Goal: Transaction & Acquisition: Purchase product/service

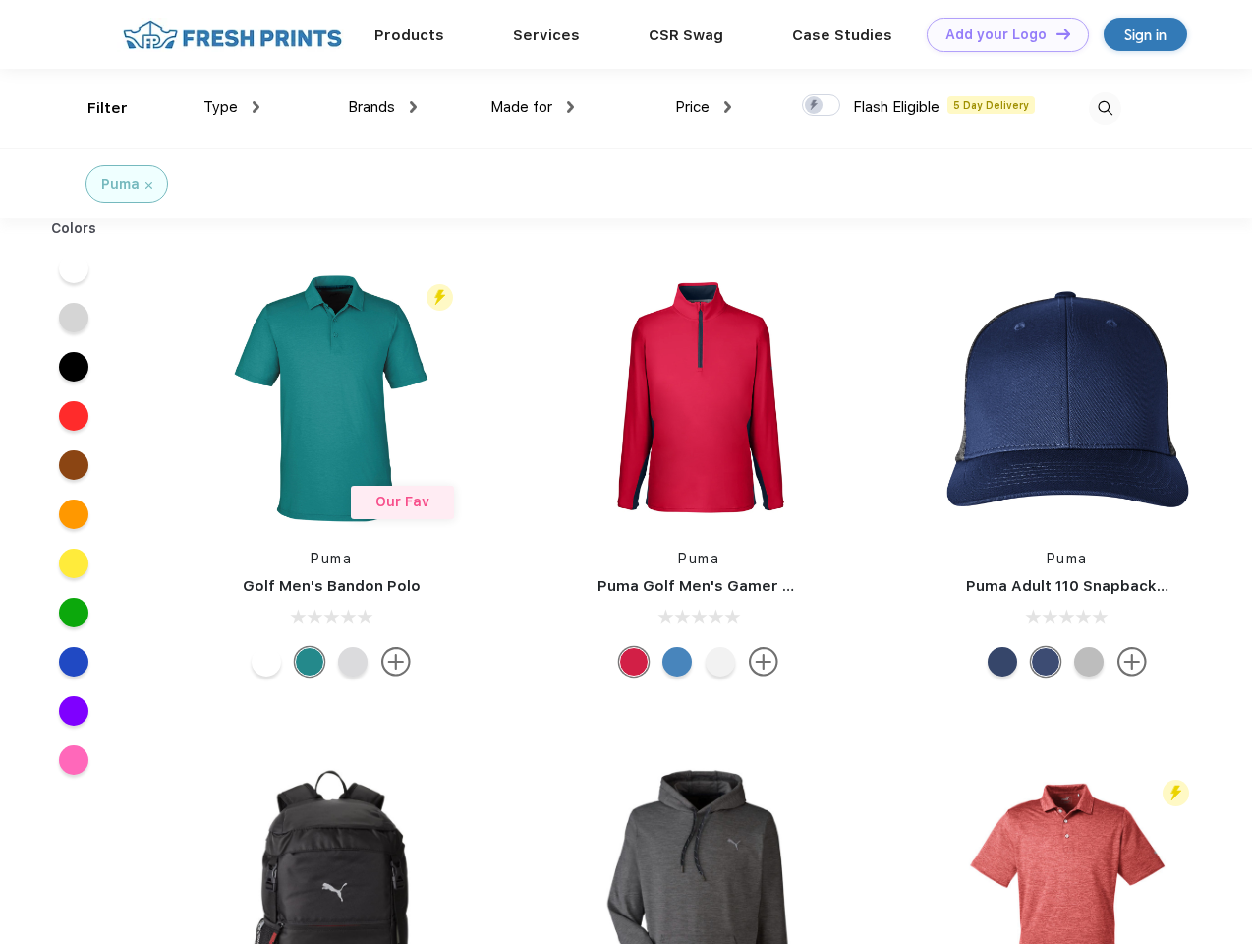
scroll to position [1, 0]
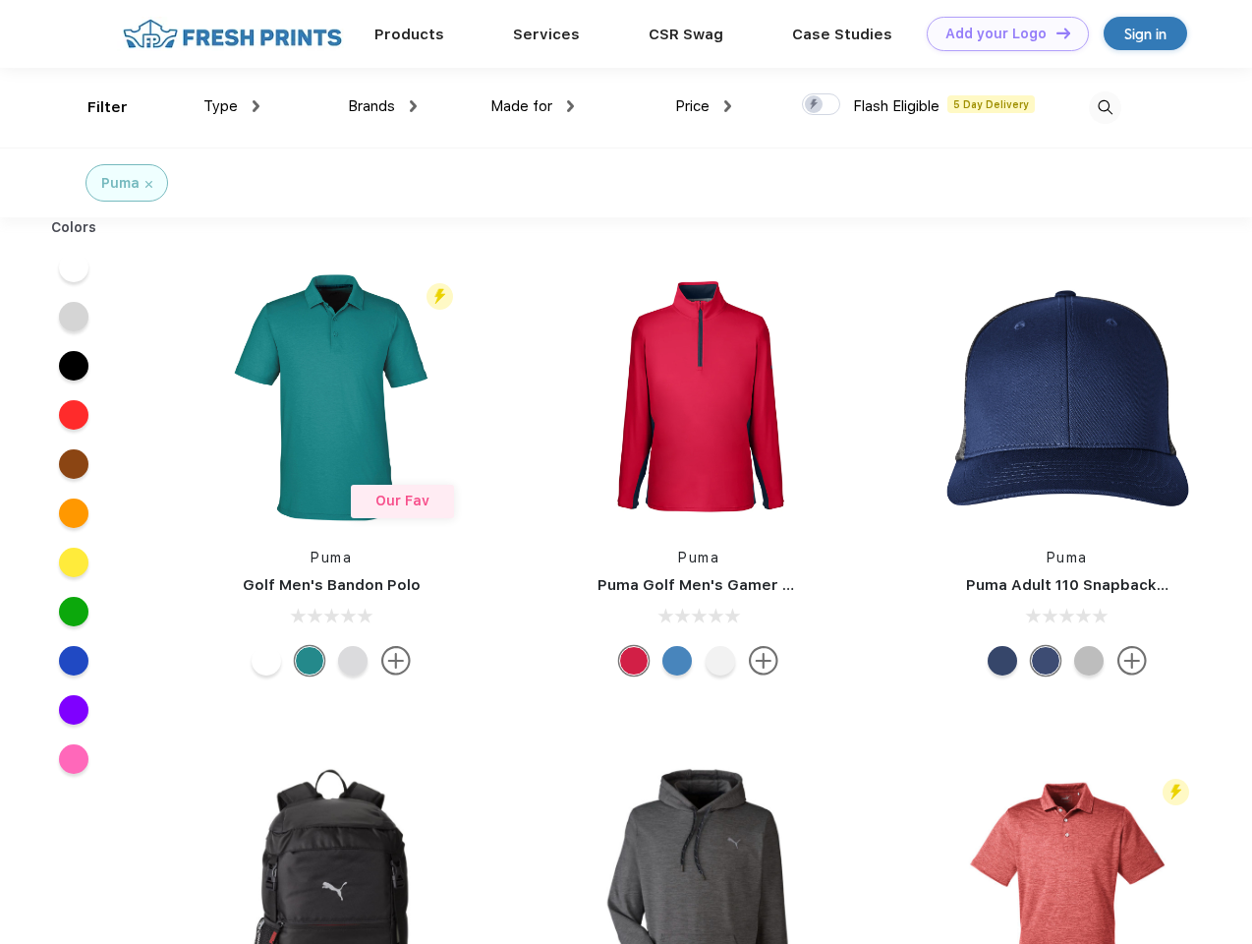
click at [1001, 33] on link "Add your Logo Design Tool" at bounding box center [1008, 34] width 162 height 34
click at [0, 0] on div "Design Tool" at bounding box center [0, 0] width 0 height 0
click at [1055, 32] on link "Add your Logo Design Tool" at bounding box center [1008, 34] width 162 height 34
click at [94, 107] on div "Filter" at bounding box center [107, 107] width 40 height 23
click at [232, 106] on span "Type" at bounding box center [220, 106] width 34 height 18
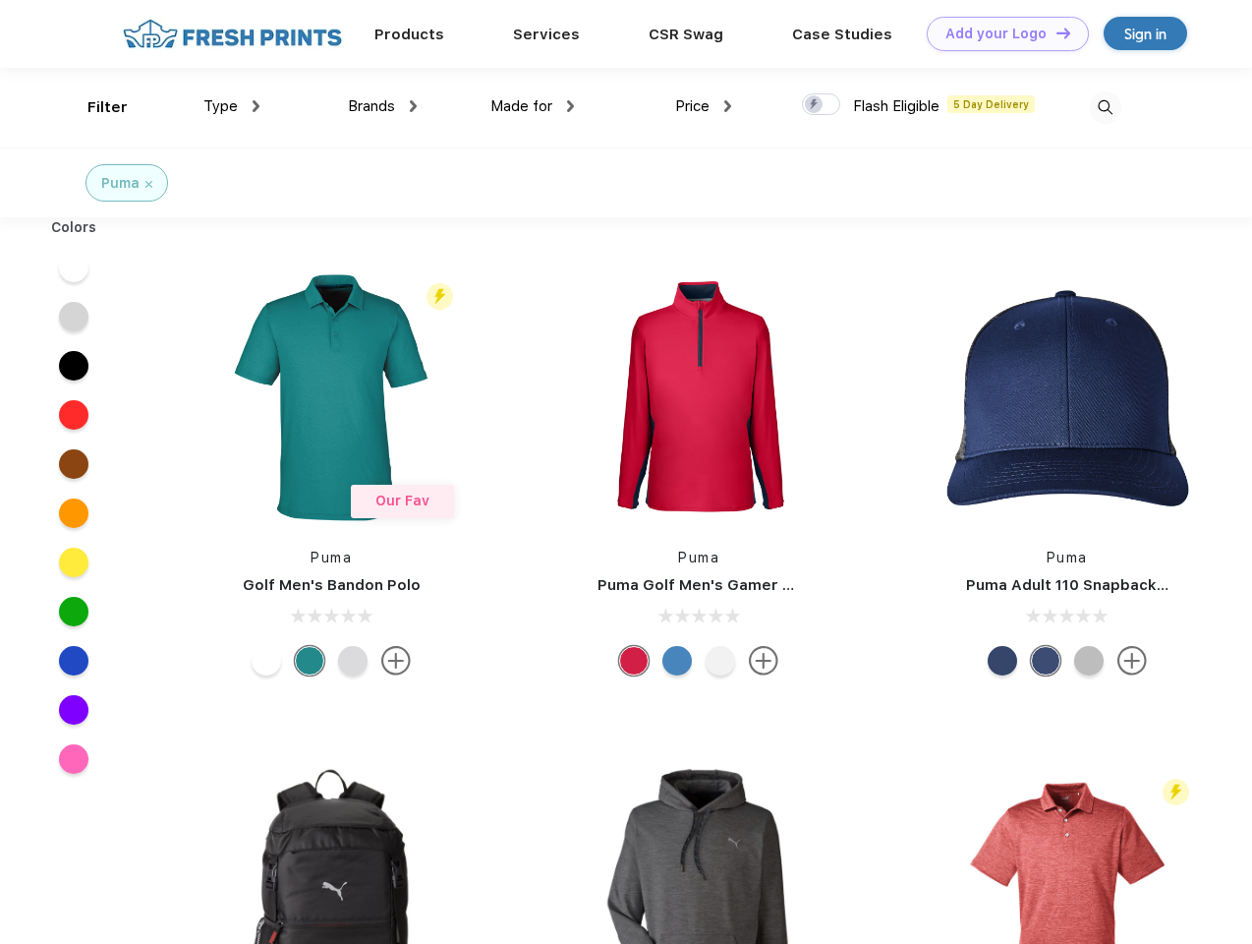
click at [382, 106] on span "Brands" at bounding box center [371, 106] width 47 height 18
click at [533, 106] on span "Made for" at bounding box center [522, 106] width 62 height 18
click at [704, 106] on span "Price" at bounding box center [692, 106] width 34 height 18
click at [822, 105] on div at bounding box center [821, 104] width 38 height 22
click at [815, 105] on input "checkbox" at bounding box center [808, 98] width 13 height 13
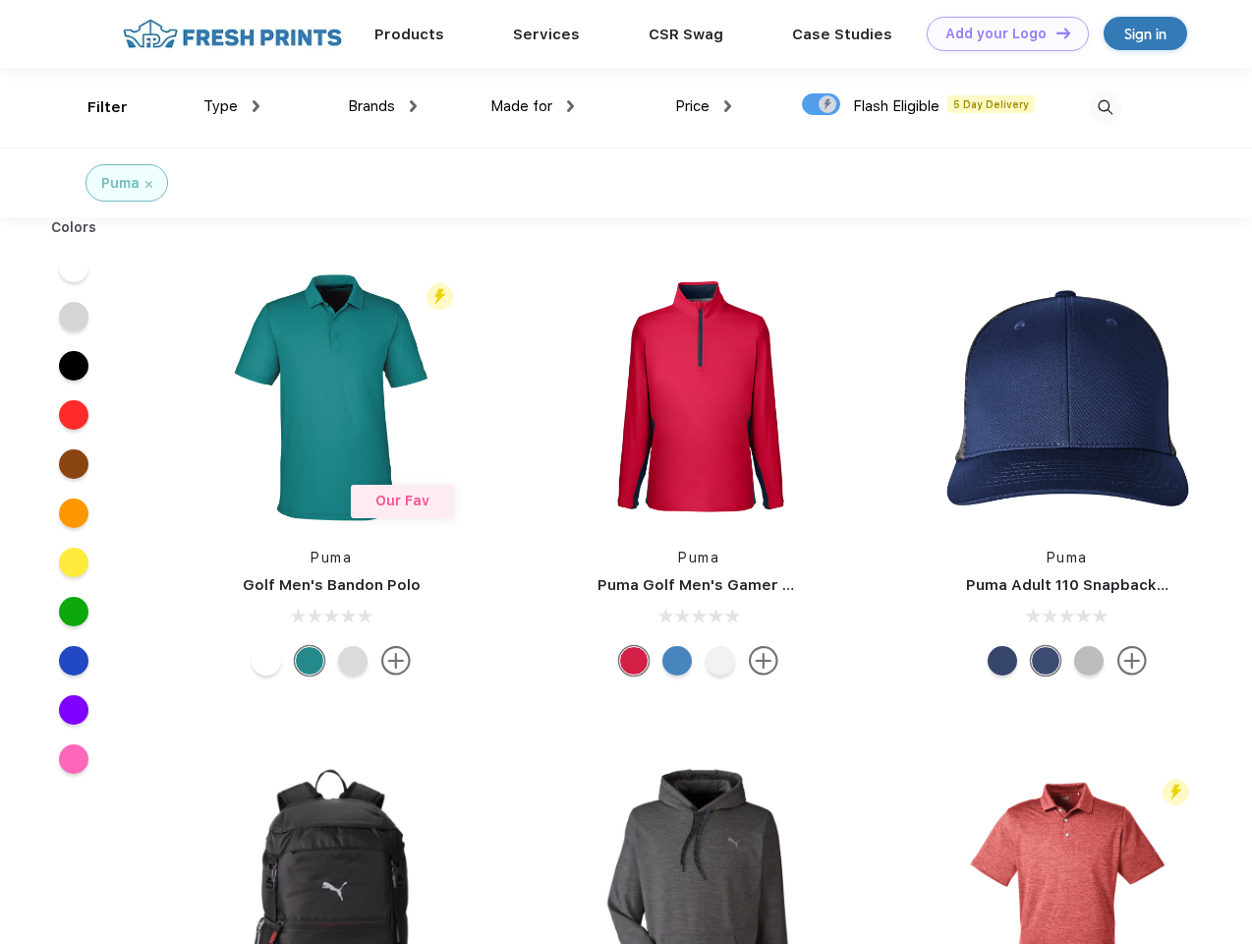
click at [1105, 107] on img at bounding box center [1105, 107] width 32 height 32
